Goal: Task Accomplishment & Management: Manage account settings

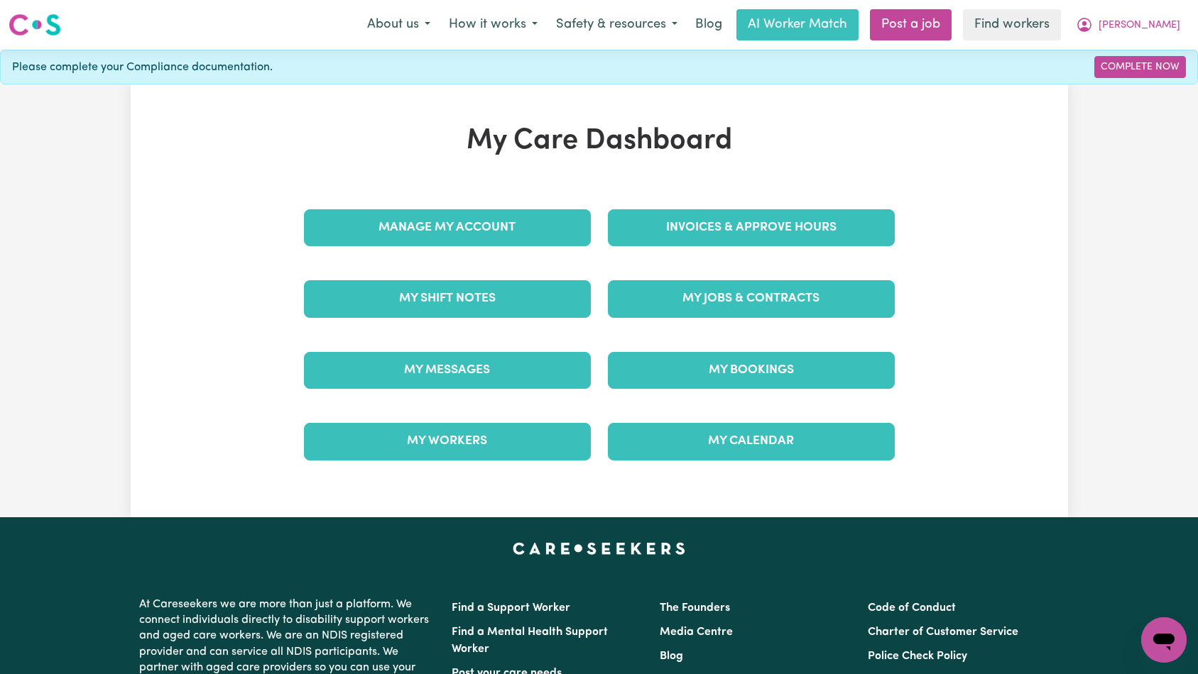
click at [732, 267] on div "My Jobs & Contracts" at bounding box center [751, 298] width 304 height 71
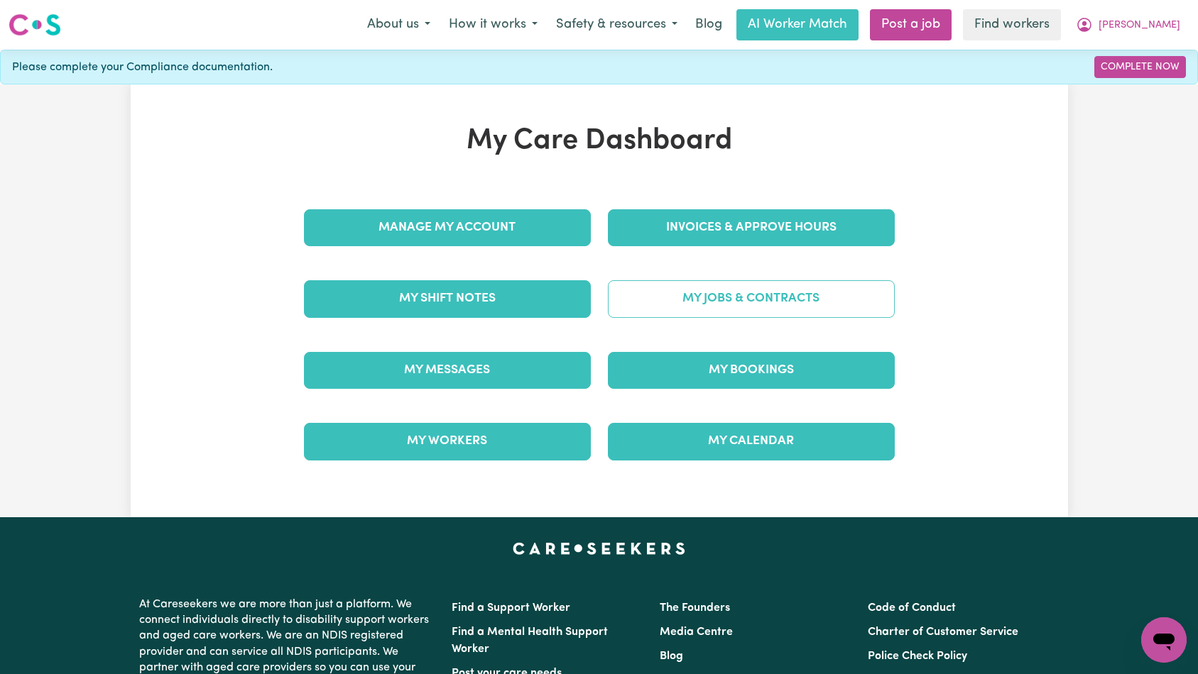
click at [723, 292] on link "My Jobs & Contracts" at bounding box center [751, 298] width 287 height 37
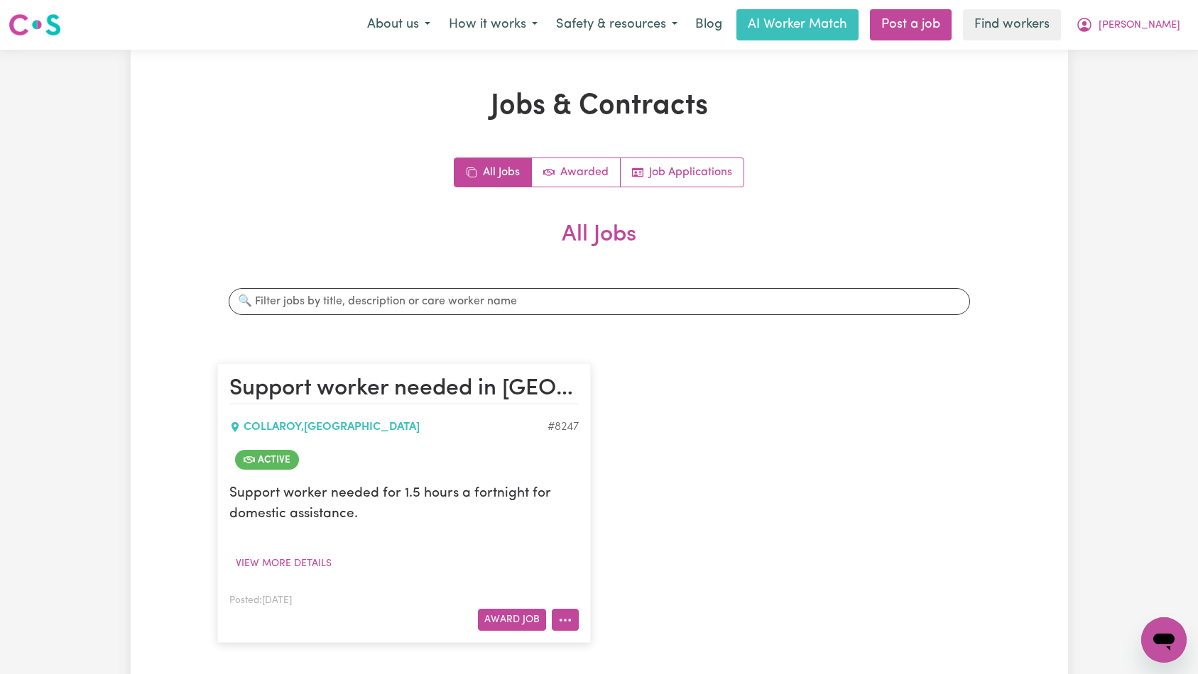
click at [555, 618] on button "More options" at bounding box center [565, 620] width 27 height 22
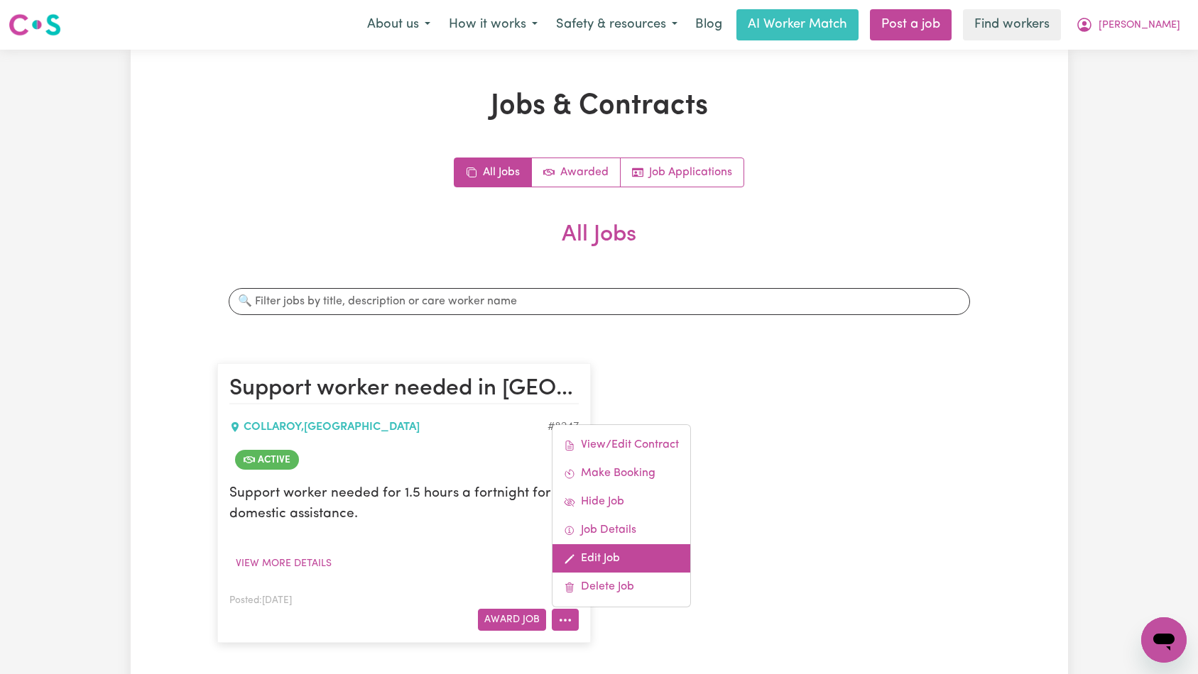
click at [603, 569] on link "Edit Job" at bounding box center [621, 559] width 138 height 28
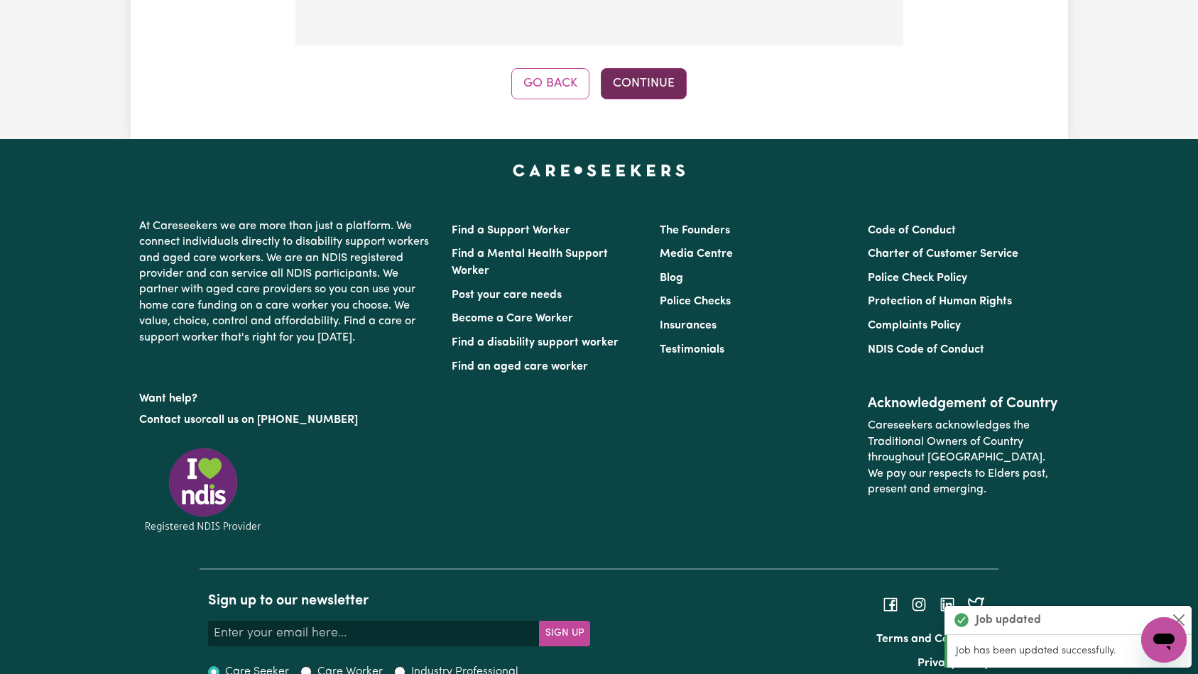
click at [642, 68] on button "Continue" at bounding box center [644, 83] width 86 height 31
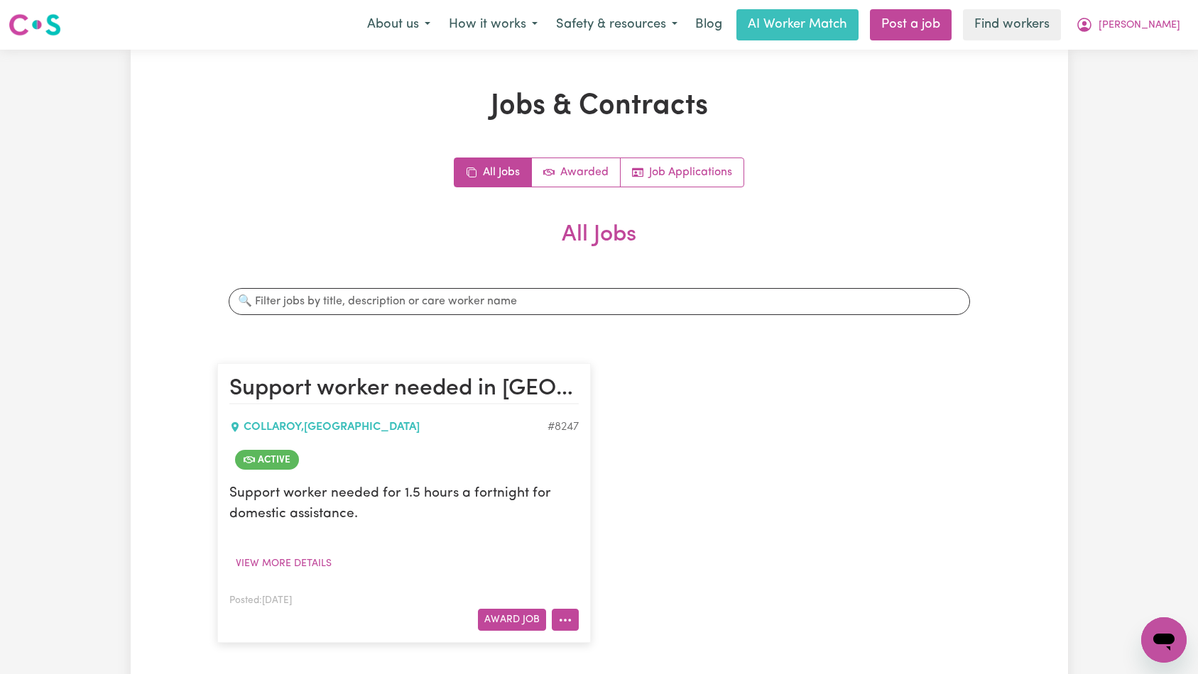
click at [558, 625] on icon "More options" at bounding box center [565, 620] width 14 height 14
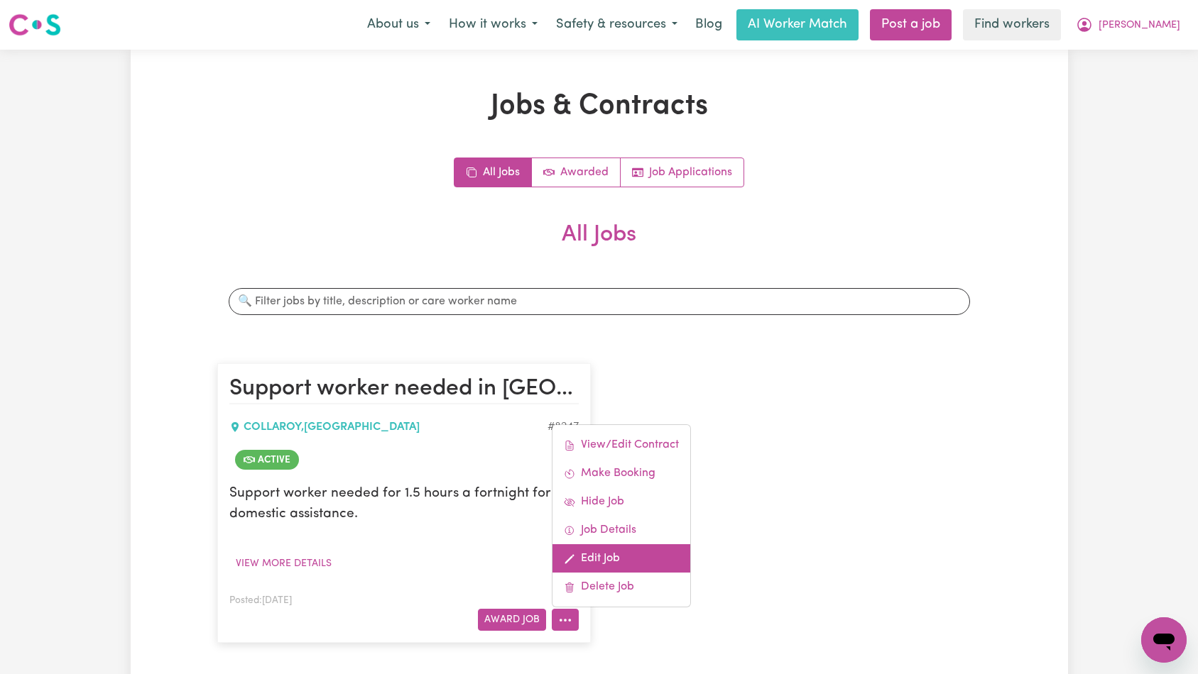
click at [623, 562] on link "Edit Job" at bounding box center [621, 559] width 138 height 28
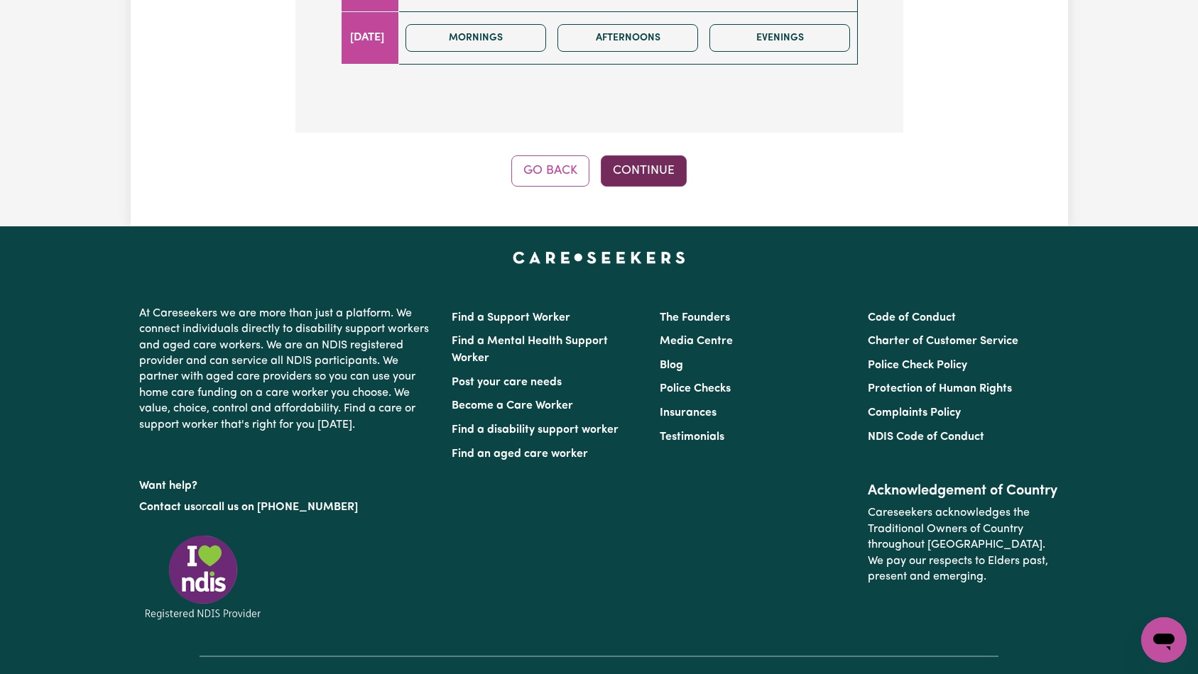
click at [672, 155] on button "Continue" at bounding box center [644, 170] width 86 height 31
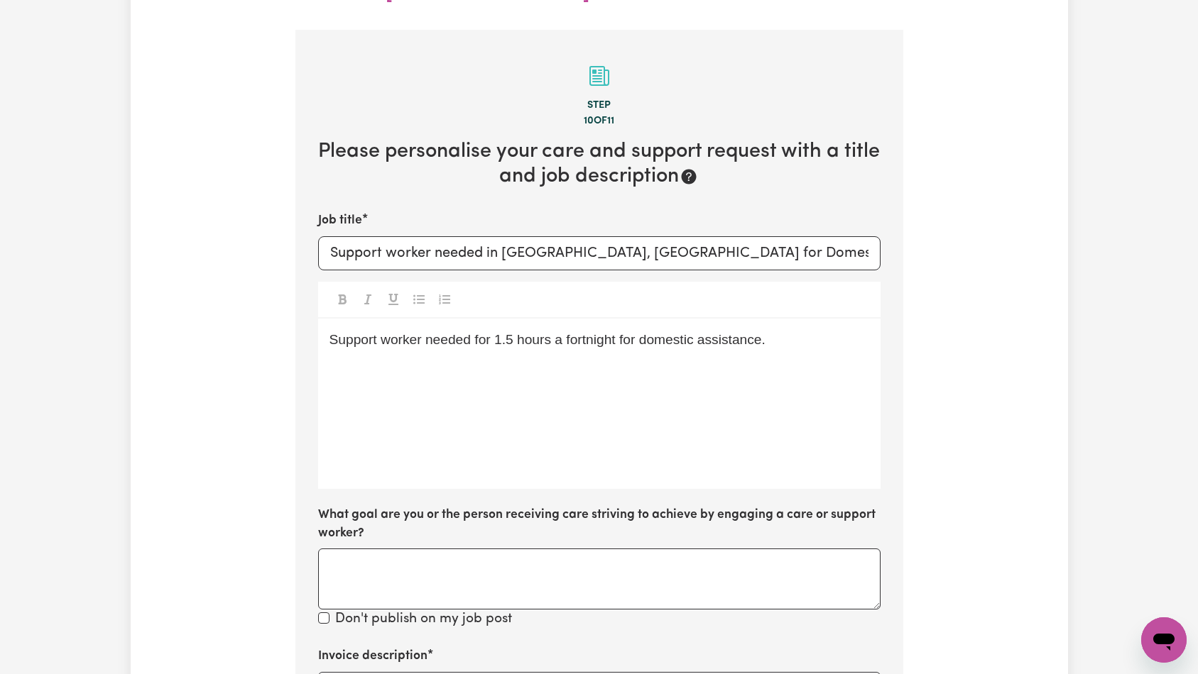
scroll to position [575, 0]
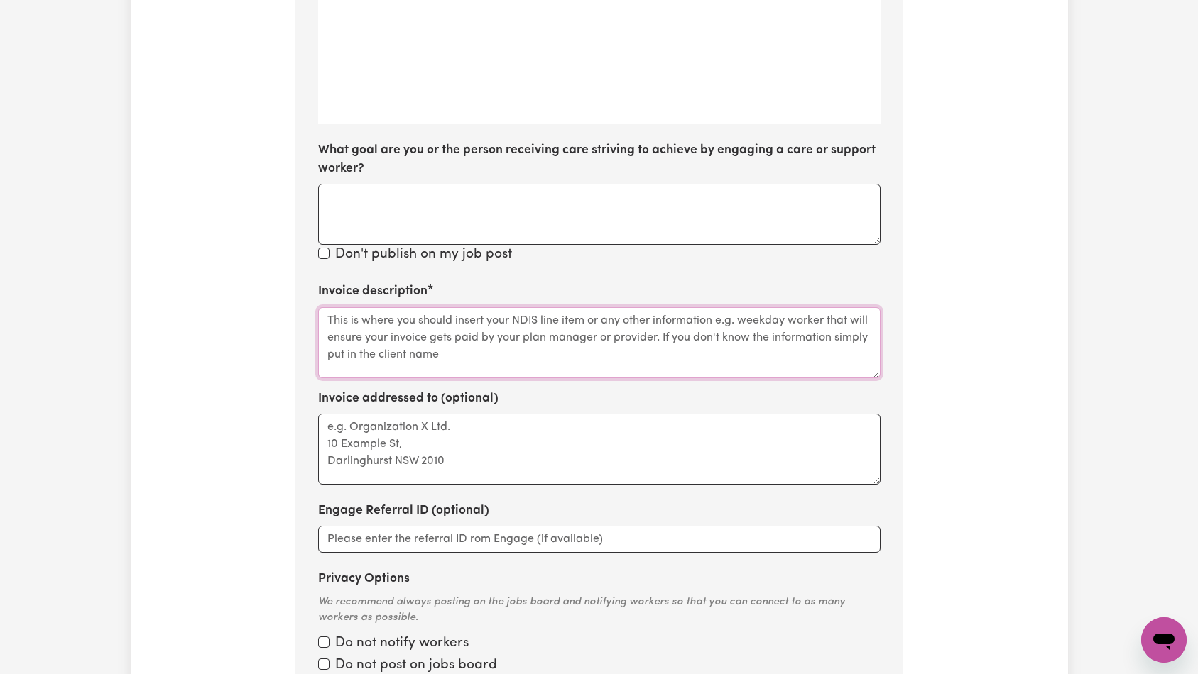
click at [557, 307] on textarea "Invoice description" at bounding box center [599, 342] width 562 height 71
paste textarea "Doemstic Assistance"
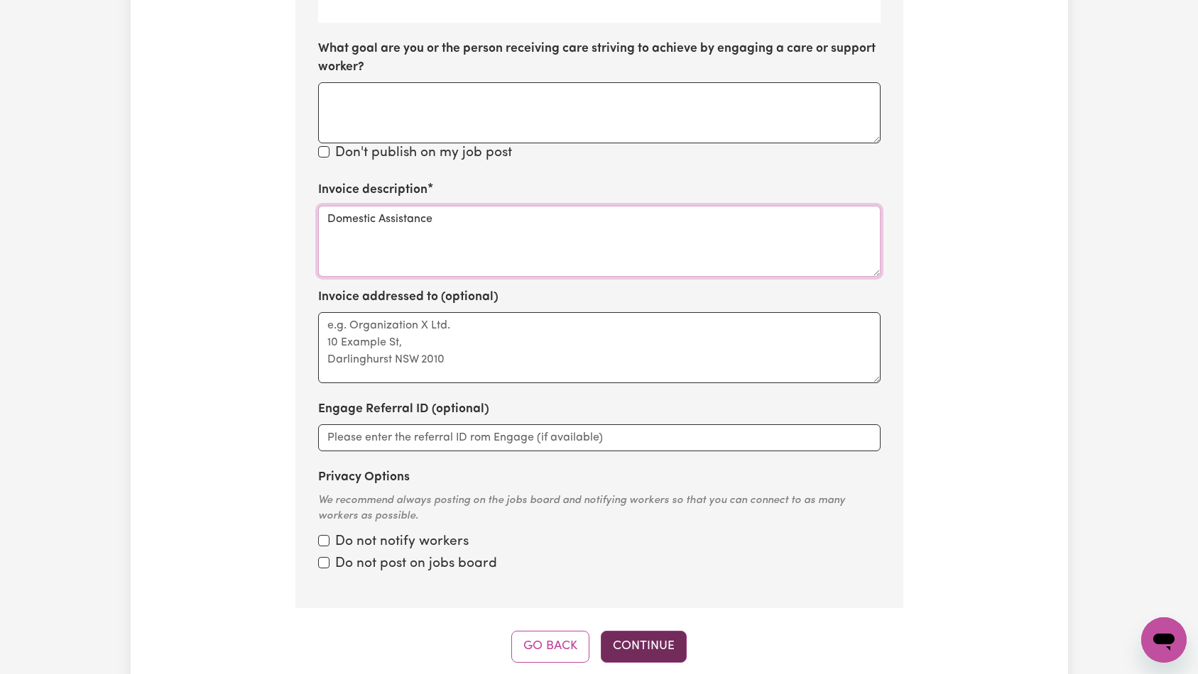
type textarea "Domestic Assistance"
click at [628, 631] on button "Continue" at bounding box center [644, 646] width 86 height 31
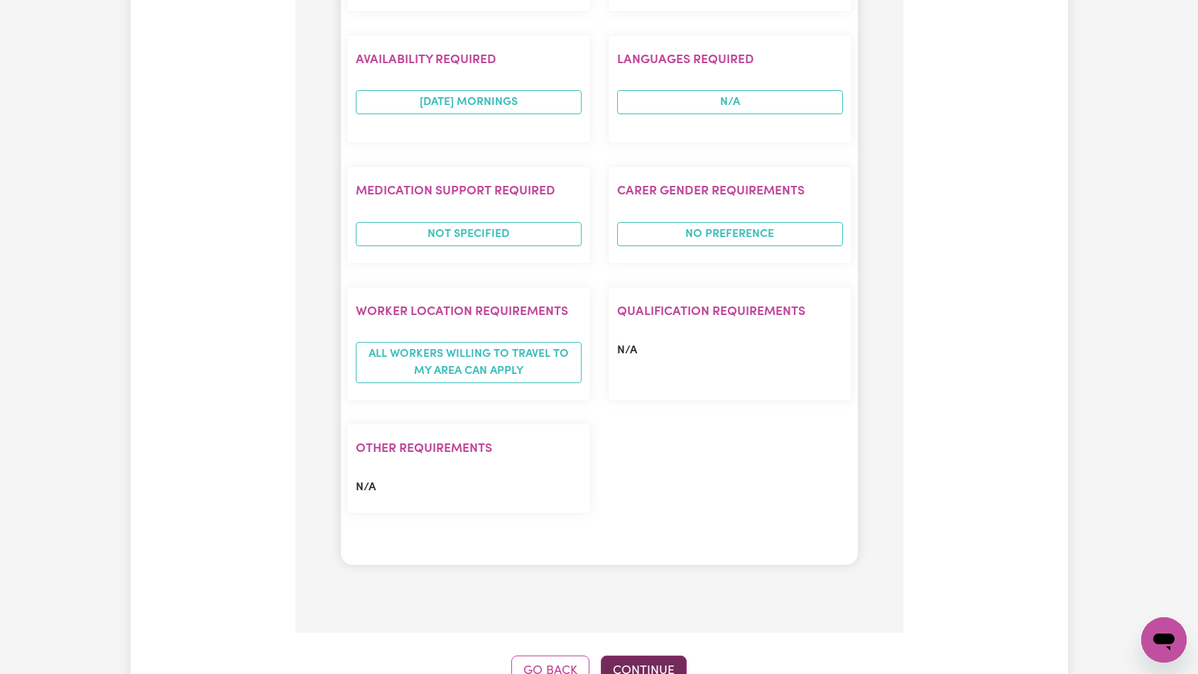
click at [650, 656] on button "Continue" at bounding box center [644, 671] width 86 height 31
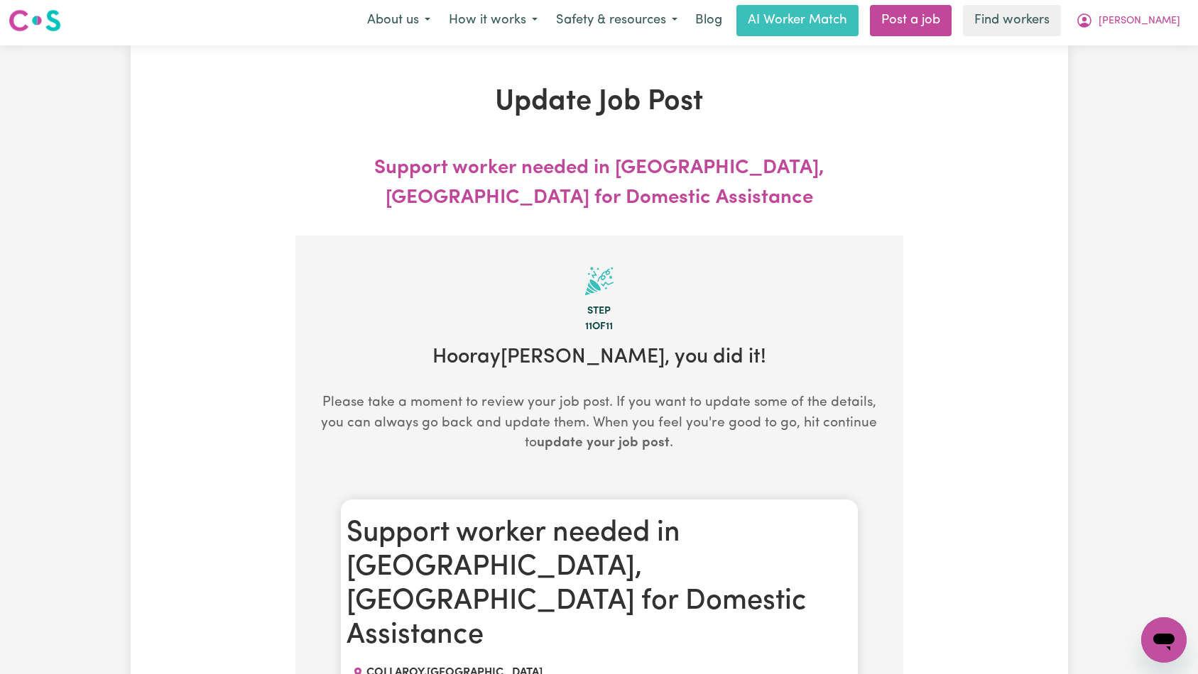
scroll to position [0, 0]
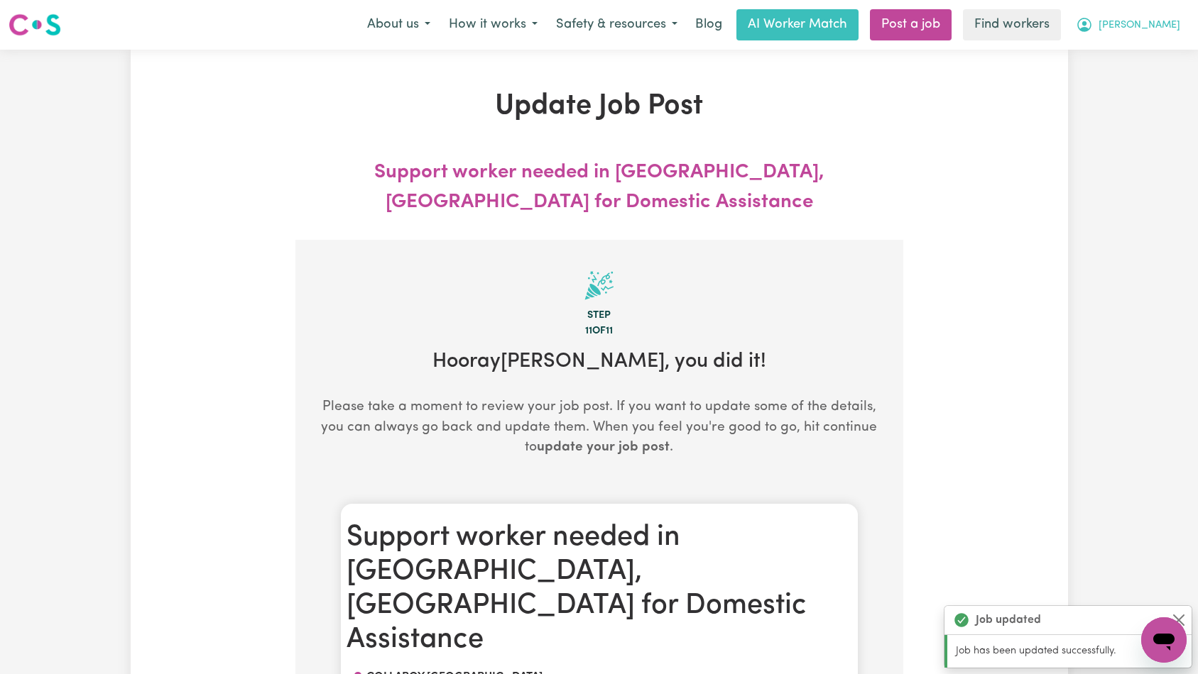
click at [1160, 28] on span "[PERSON_NAME]" at bounding box center [1139, 26] width 82 height 16
click at [1161, 44] on link "My Dashboard" at bounding box center [1132, 55] width 112 height 27
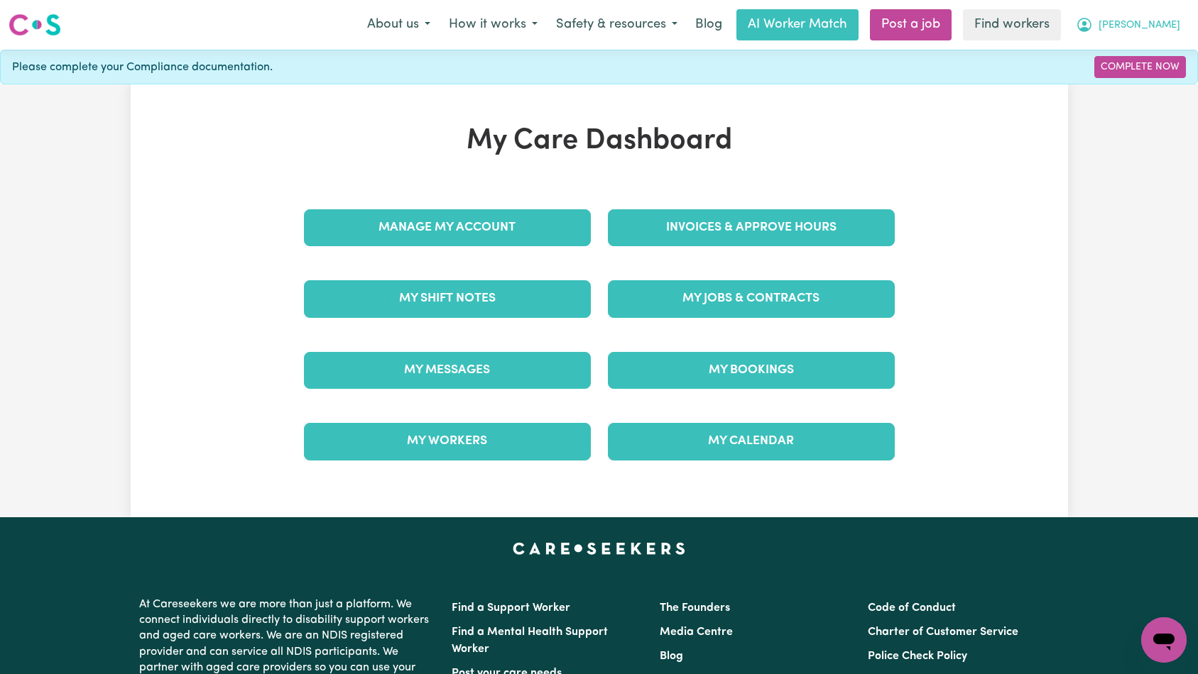
click at [1093, 27] on icon "My Account" at bounding box center [1084, 24] width 17 height 17
click at [1128, 81] on link "Logout" at bounding box center [1132, 81] width 112 height 27
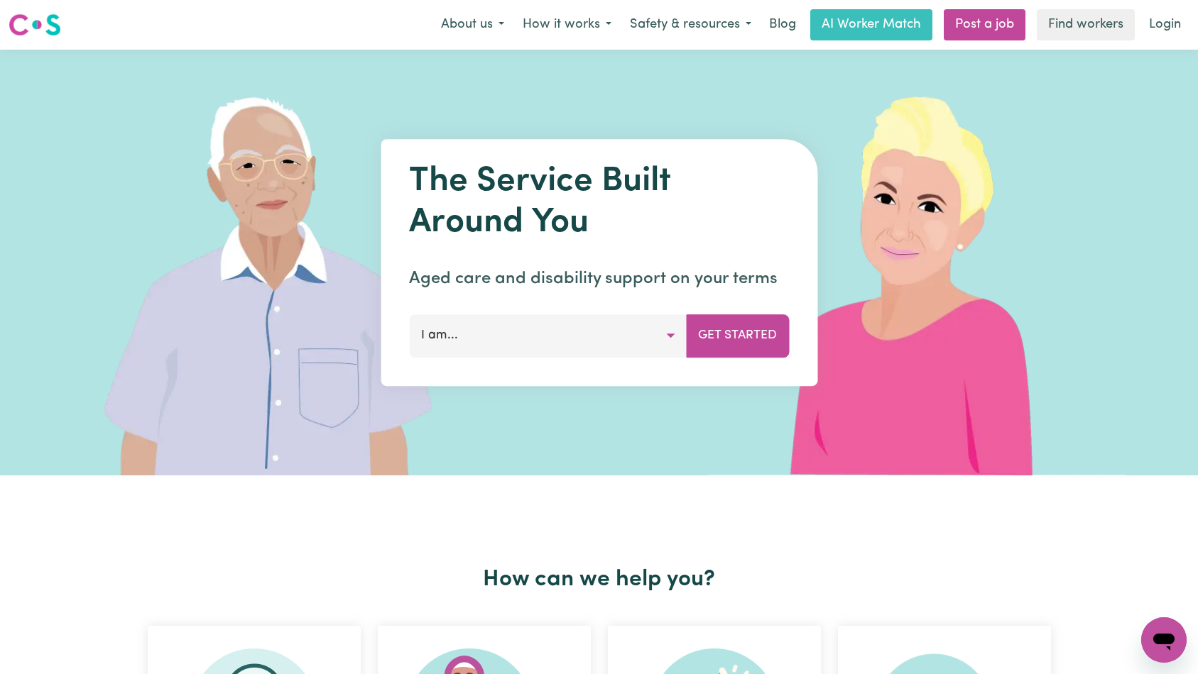
click at [1157, 31] on link "Login" at bounding box center [1164, 24] width 49 height 31
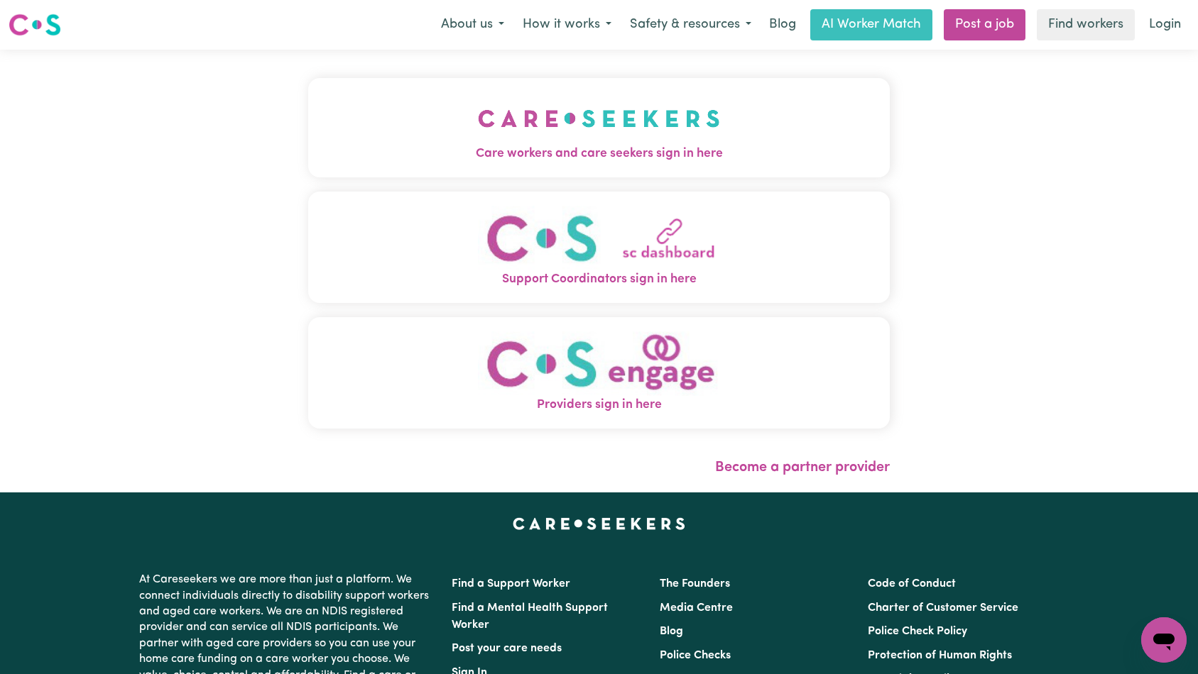
click at [631, 137] on img "Care workers and care seekers sign in here" at bounding box center [599, 118] width 242 height 53
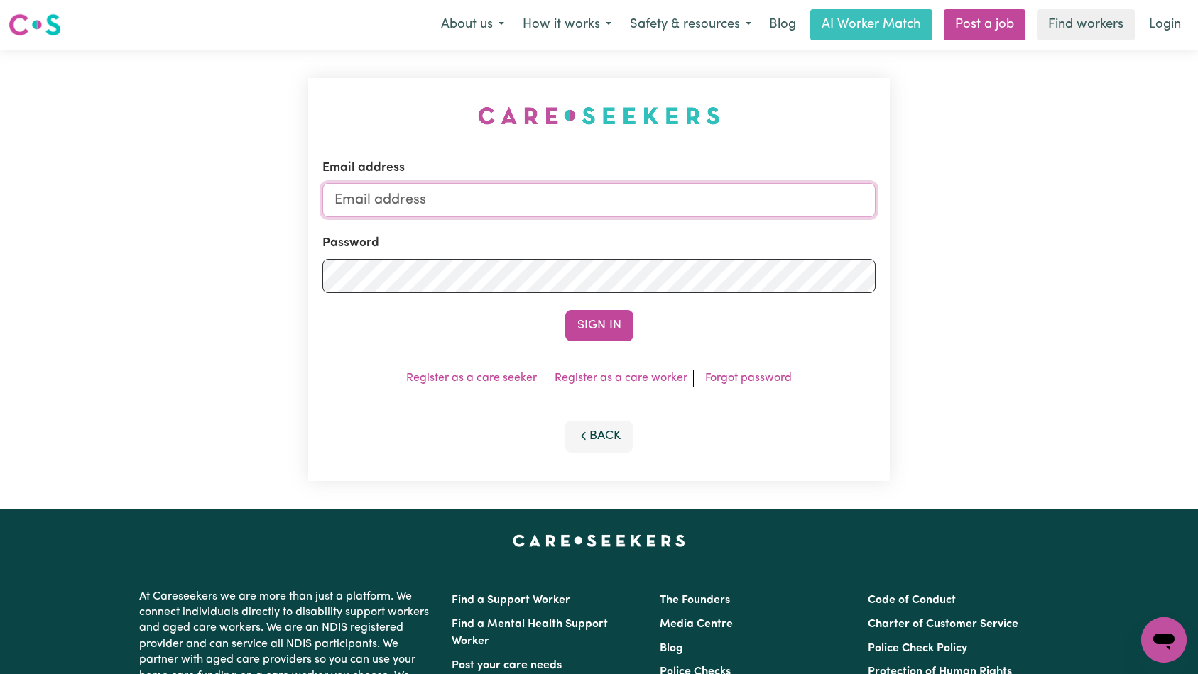
click at [662, 202] on input "Email address" at bounding box center [599, 200] width 554 height 34
type input "superuser~[EMAIL_ADDRESS][DOMAIN_NAME]"
click at [592, 329] on button "Sign In" at bounding box center [599, 325] width 68 height 31
